Goal: Task Accomplishment & Management: Manage account settings

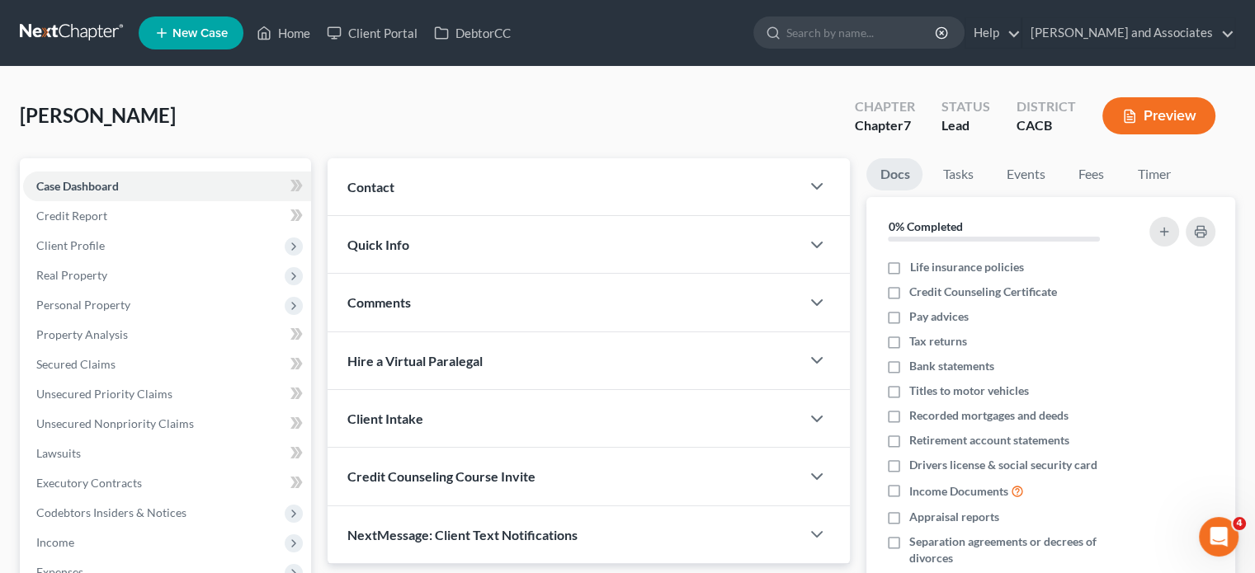
click at [673, 124] on div "[PERSON_NAME] Upgraded Chapter Chapter 7 Status Lead District CACB Preview" at bounding box center [627, 123] width 1215 height 72
click at [1163, 40] on link "[PERSON_NAME] and Associates" at bounding box center [1128, 33] width 212 height 30
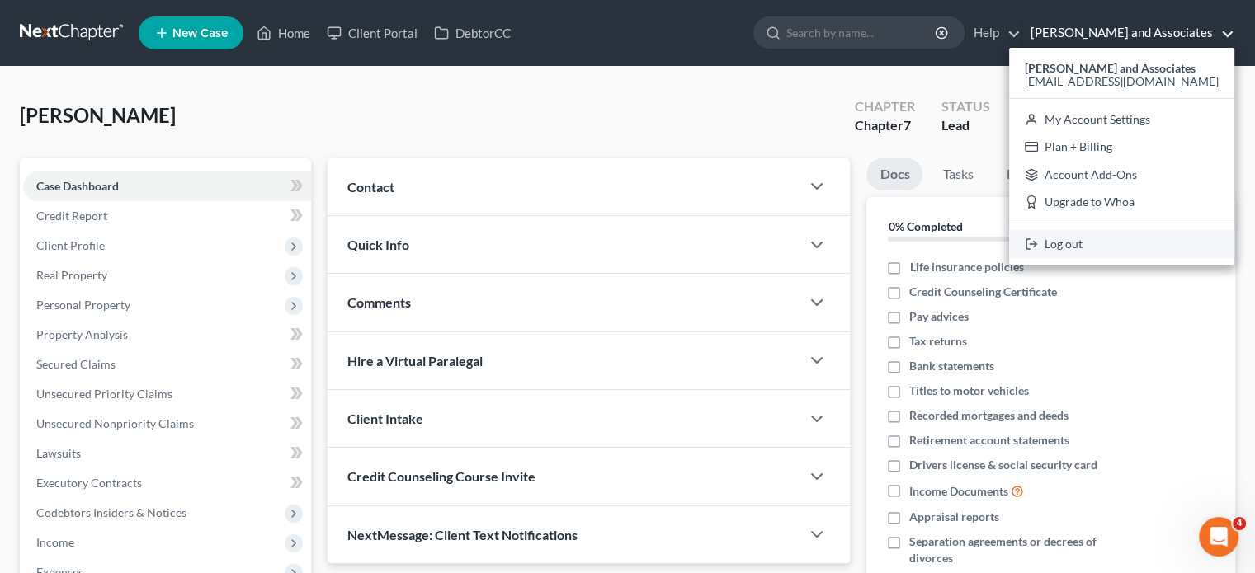
click at [1067, 235] on link "Log out" at bounding box center [1121, 244] width 225 height 28
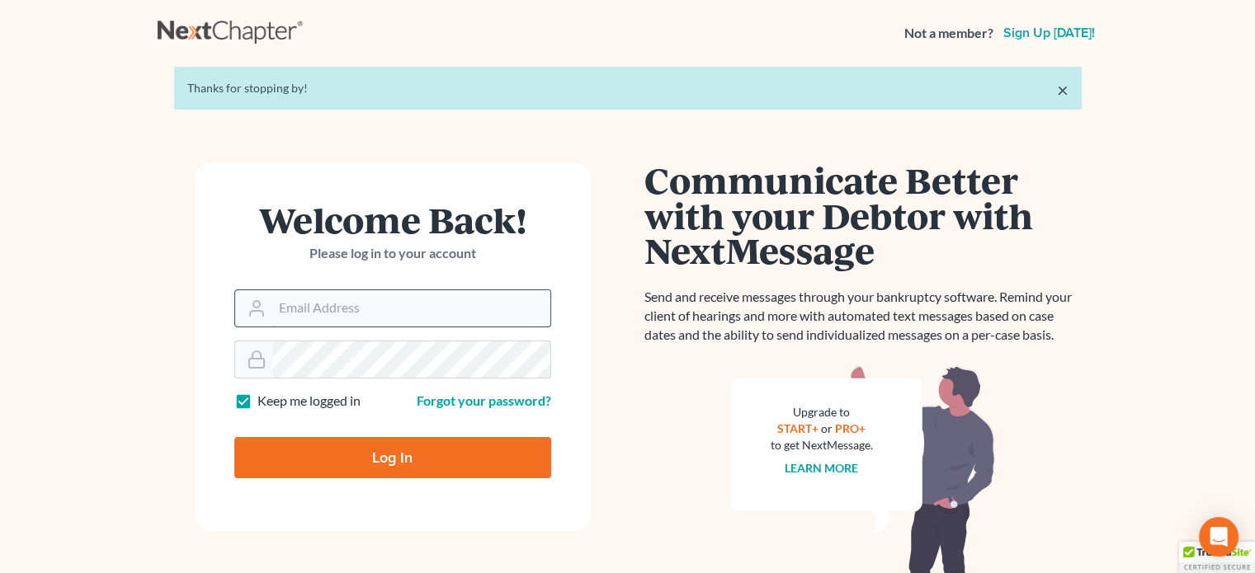
click at [395, 303] on input "Email Address" at bounding box center [411, 308] width 278 height 36
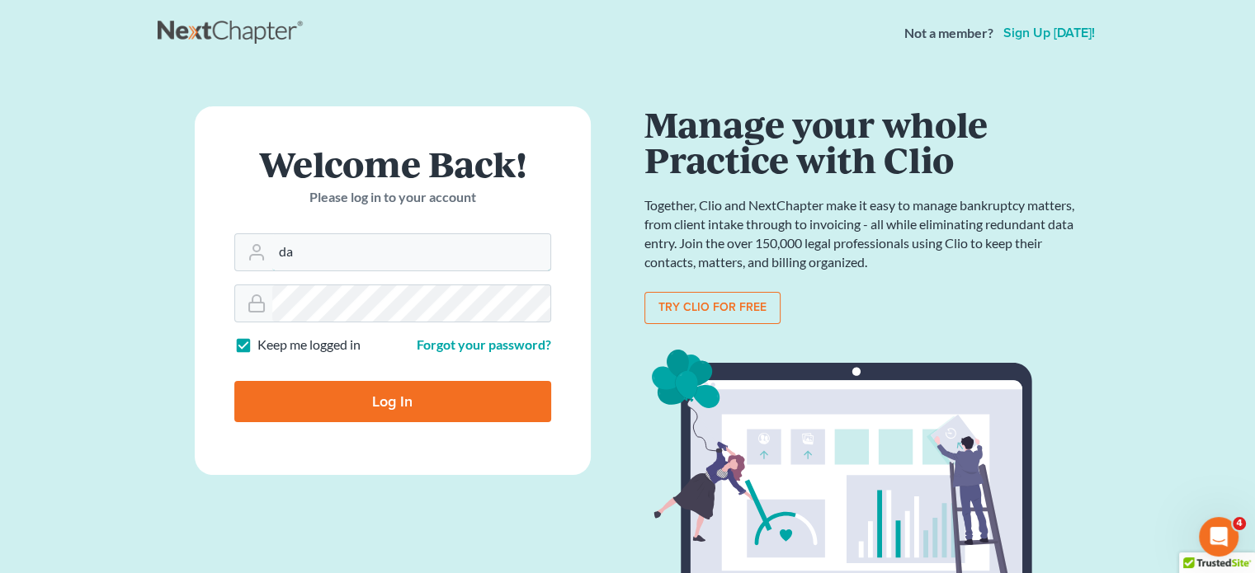
type input "d"
